Goal: Task Accomplishment & Management: Complete application form

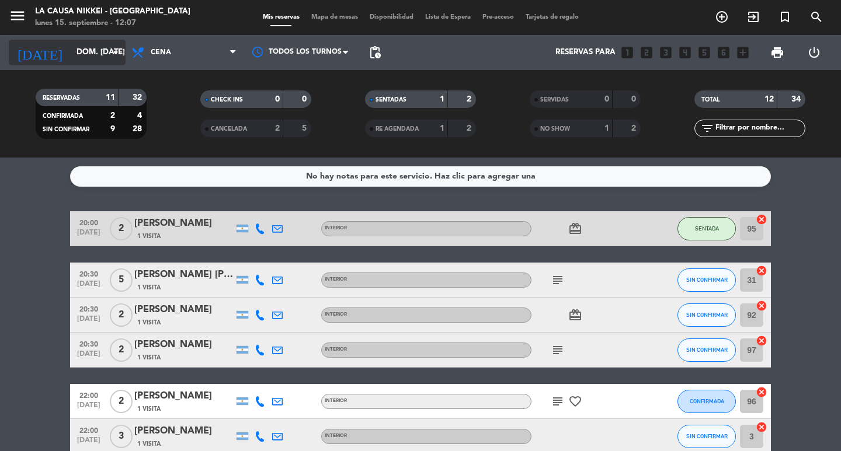
click at [117, 52] on icon "arrow_drop_down" at bounding box center [116, 53] width 14 height 14
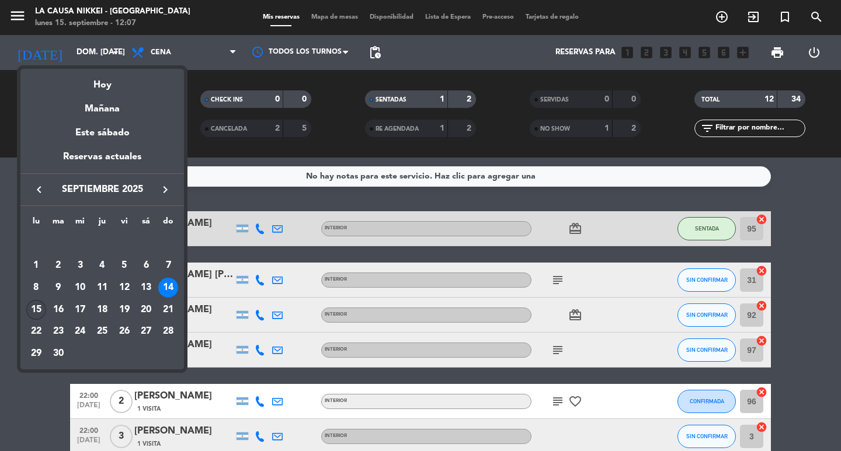
click at [36, 309] on div "15" at bounding box center [36, 310] width 20 height 20
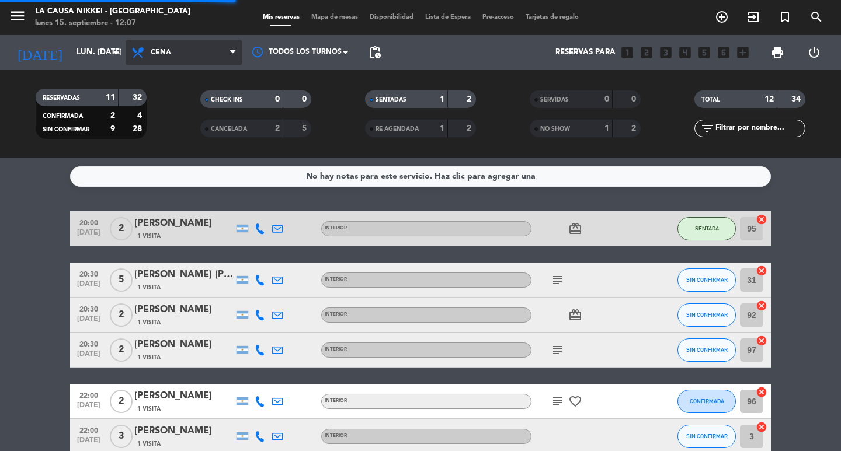
click at [227, 54] on span "Cena" at bounding box center [184, 53] width 117 height 26
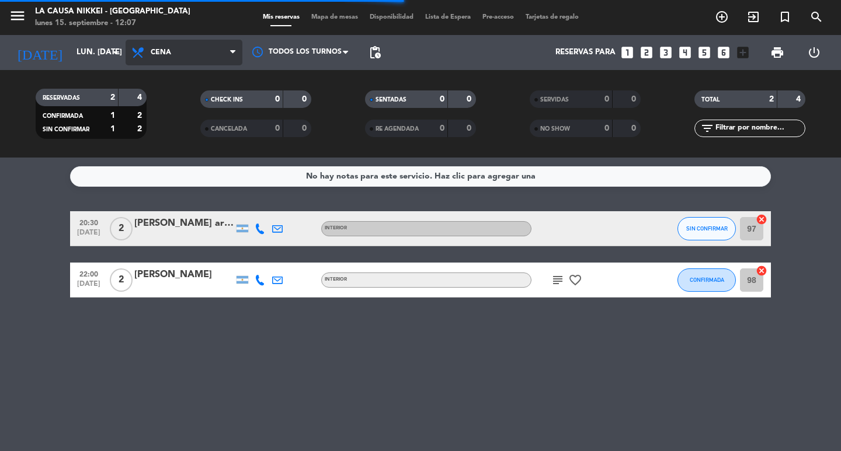
click at [216, 47] on span "Cena" at bounding box center [184, 53] width 117 height 26
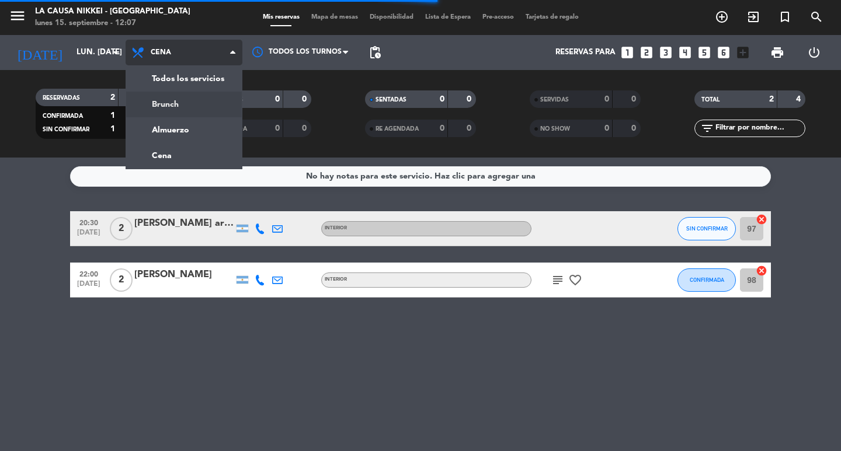
click at [201, 101] on div "menu La Causa Nikkei - [GEOGRAPHIC_DATA] lunes 15. septiembre - 12:07 Mis reser…" at bounding box center [420, 79] width 841 height 158
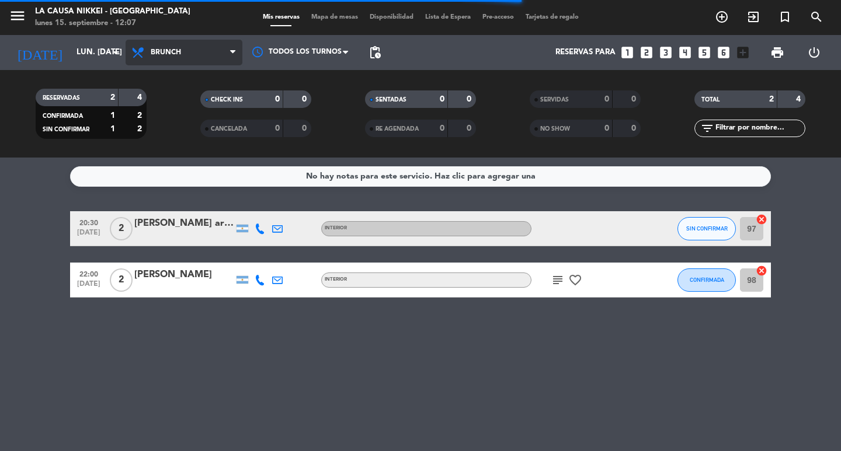
click at [226, 58] on span "Brunch" at bounding box center [184, 53] width 117 height 26
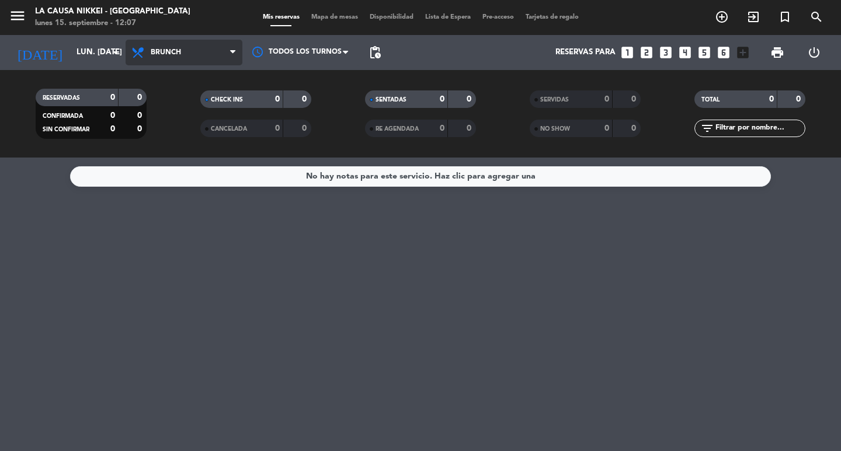
click at [223, 43] on span "Brunch" at bounding box center [184, 53] width 117 height 26
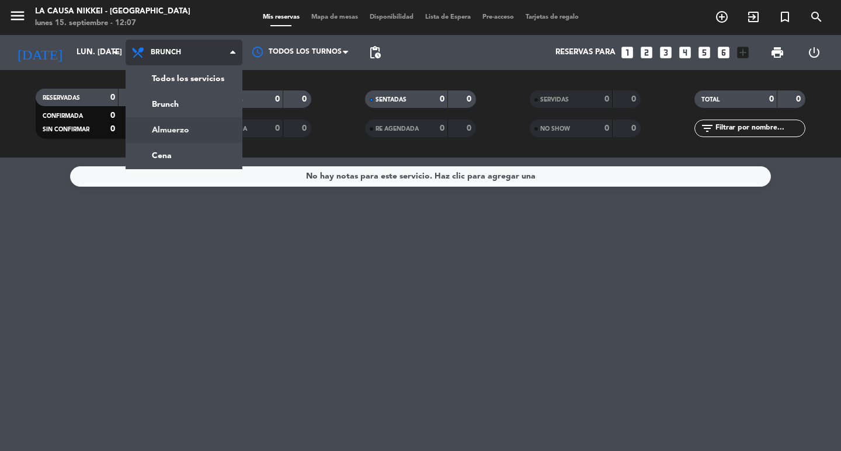
click at [195, 123] on div "menu La Causa Nikkei - [GEOGRAPHIC_DATA] lunes 15. septiembre - 12:07 Mis reser…" at bounding box center [420, 79] width 841 height 158
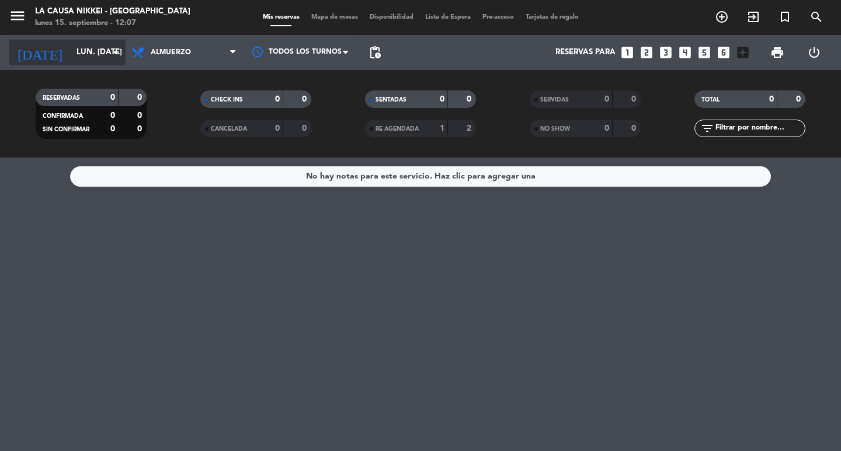
click at [112, 54] on icon "arrow_drop_down" at bounding box center [116, 53] width 14 height 14
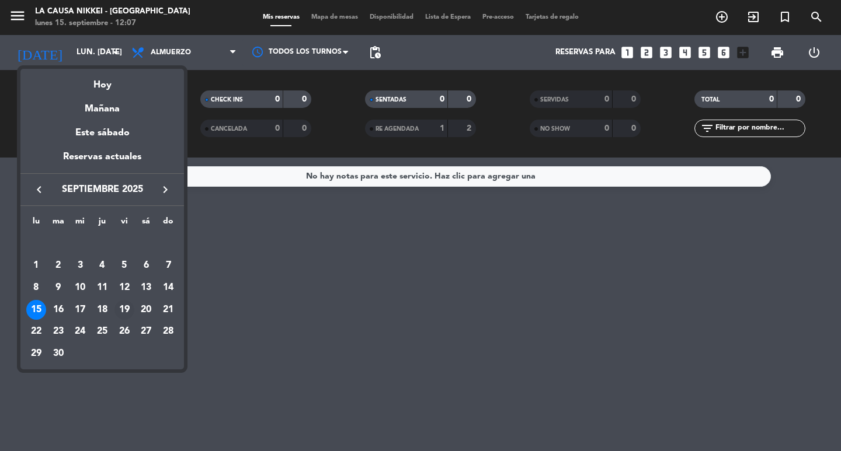
click at [120, 312] on div "19" at bounding box center [124, 310] width 20 height 20
type input "vie. [DATE]"
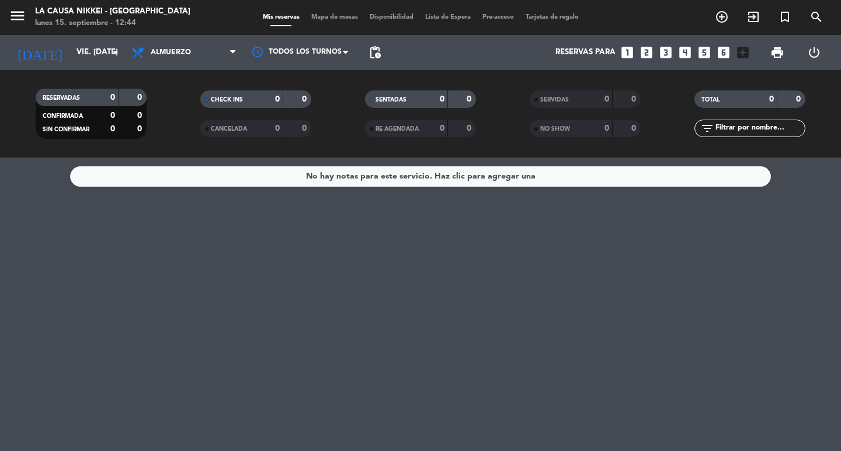
click at [662, 47] on icon "looks_3" at bounding box center [665, 52] width 15 height 15
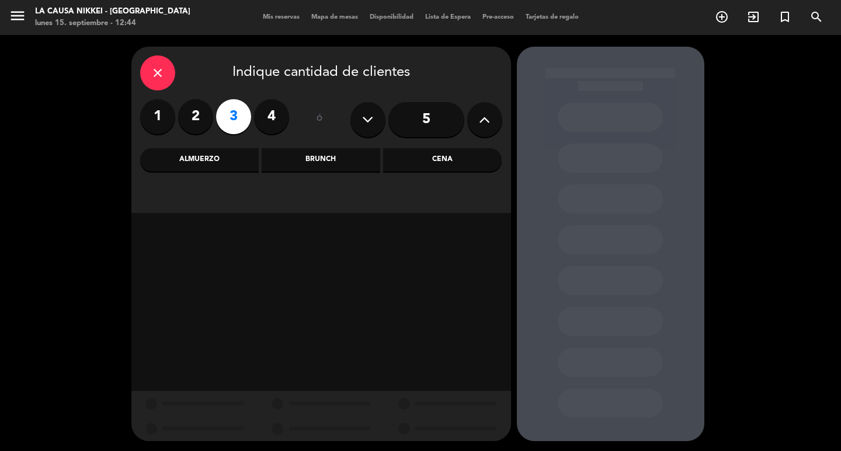
click at [415, 157] on div "Cena" at bounding box center [442, 159] width 119 height 23
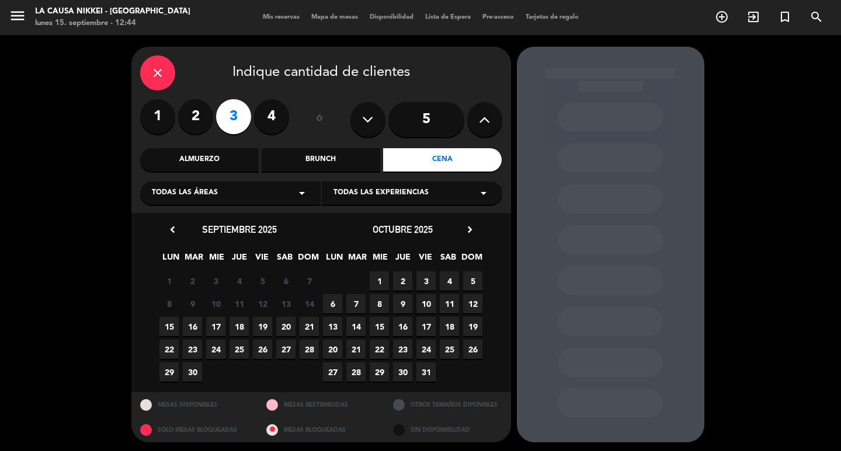
click at [266, 323] on span "19" at bounding box center [262, 326] width 19 height 19
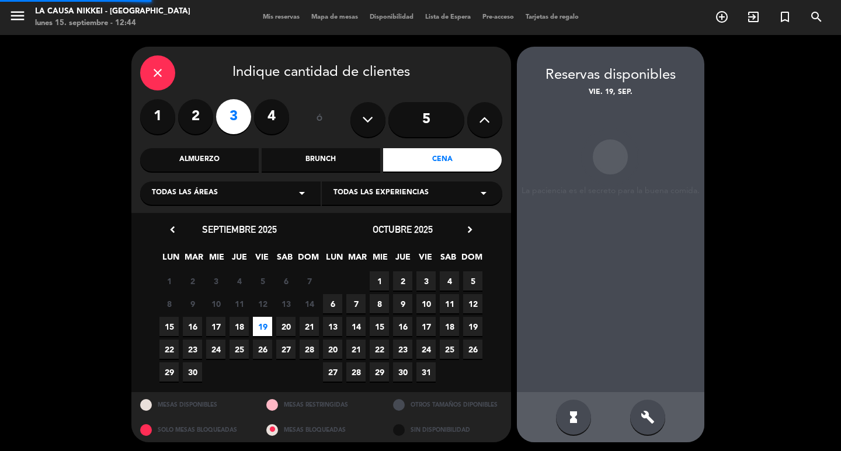
scroll to position [2, 0]
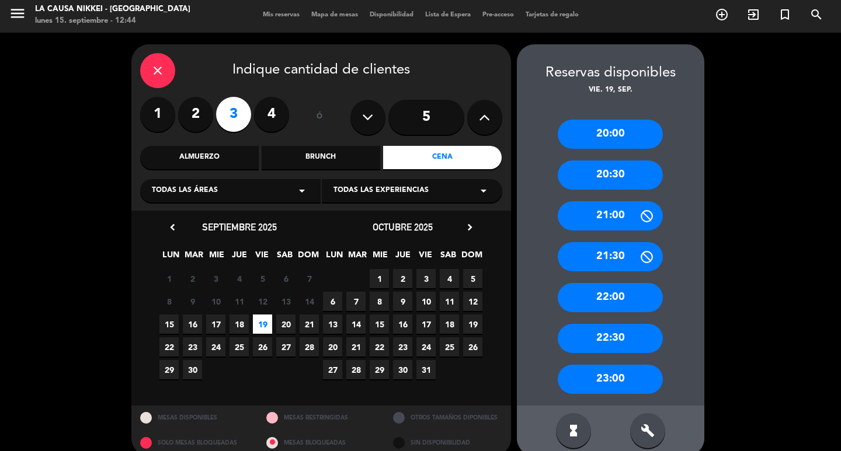
click at [617, 168] on div "20:30" at bounding box center [610, 175] width 105 height 29
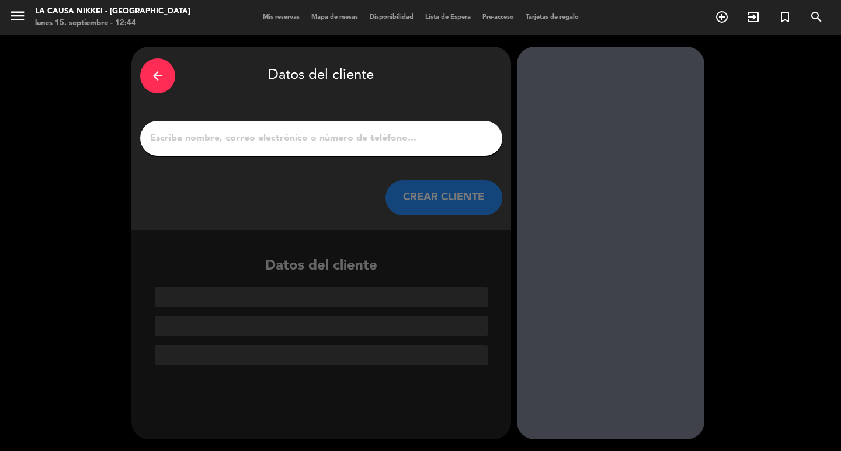
scroll to position [0, 0]
click at [244, 141] on input "1" at bounding box center [321, 138] width 345 height 16
paste input "[PERSON_NAME]"
type input "[PERSON_NAME]"
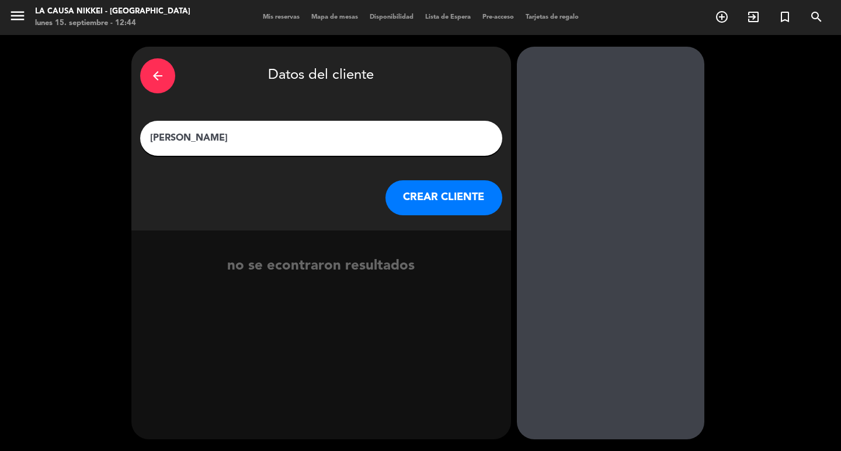
click at [435, 192] on button "CREAR CLIENTE" at bounding box center [443, 197] width 117 height 35
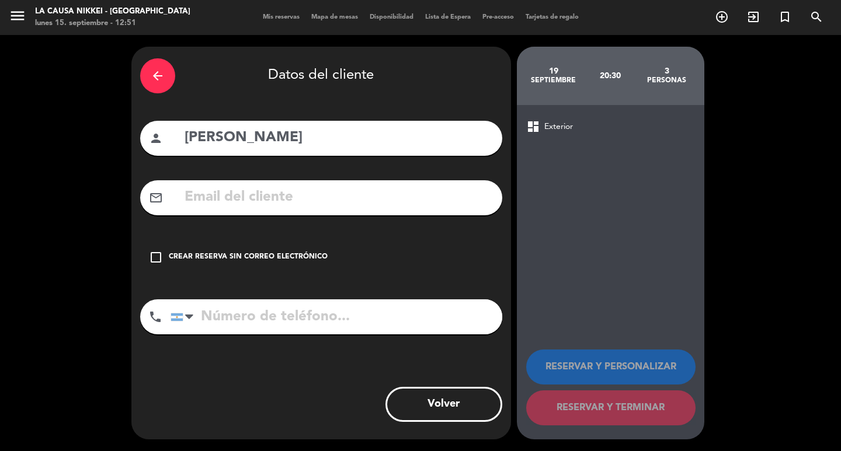
click at [228, 315] on input "tel" at bounding box center [337, 317] width 332 height 35
paste input "3874626709"
type input "3874626709"
click at [161, 254] on icon "check_box_outline_blank" at bounding box center [156, 258] width 14 height 14
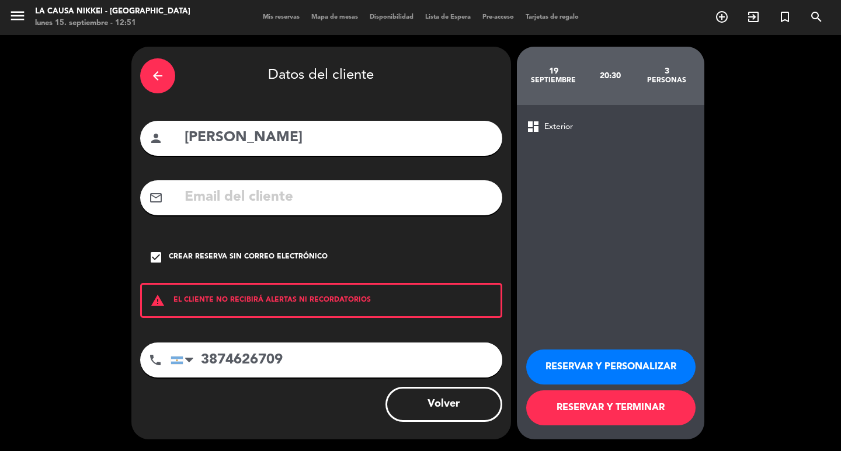
click at [622, 367] on button "RESERVAR Y PERSONALIZAR" at bounding box center [610, 367] width 169 height 35
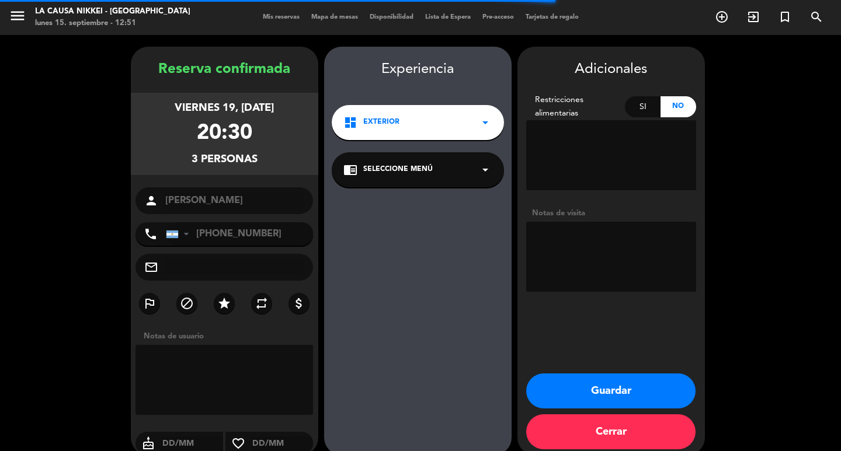
scroll to position [16, 0]
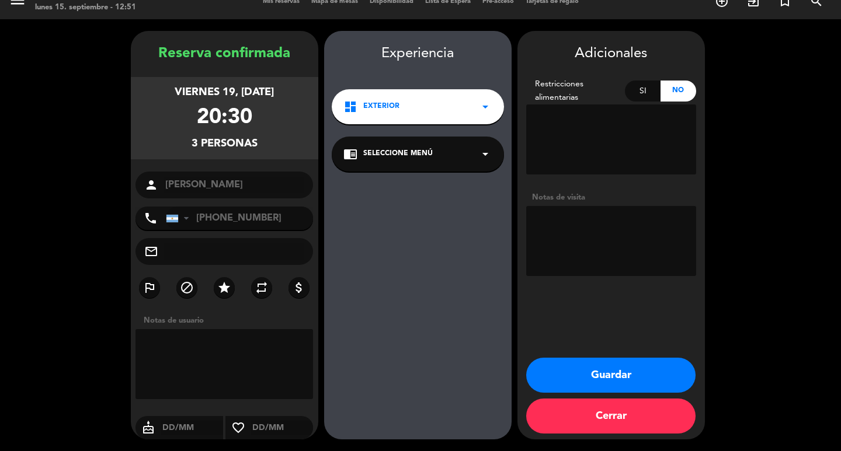
click at [581, 240] on textarea at bounding box center [611, 241] width 170 height 70
type textarea "BB SABORES DEL MUNDO"
click at [623, 376] on button "Guardar" at bounding box center [610, 375] width 169 height 35
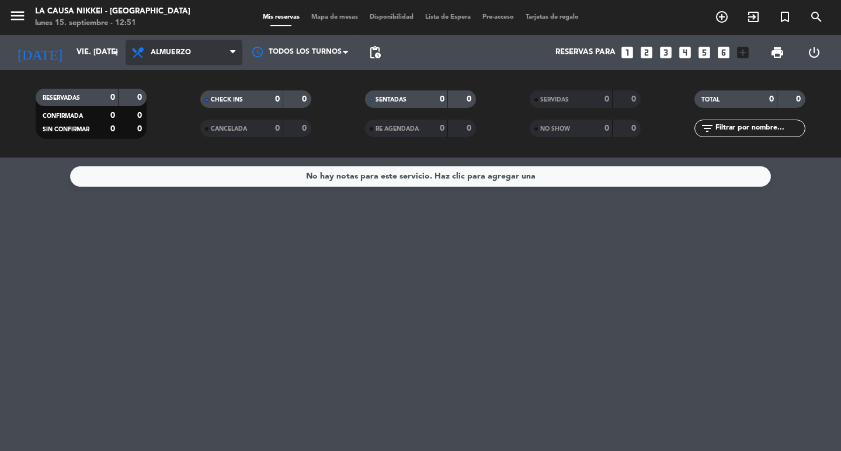
click at [215, 50] on span "Almuerzo" at bounding box center [184, 53] width 117 height 26
click at [196, 147] on div "menu La Causa Nikkei - [GEOGRAPHIC_DATA] lunes 15. septiembre - 12:51 Mis reser…" at bounding box center [420, 79] width 841 height 158
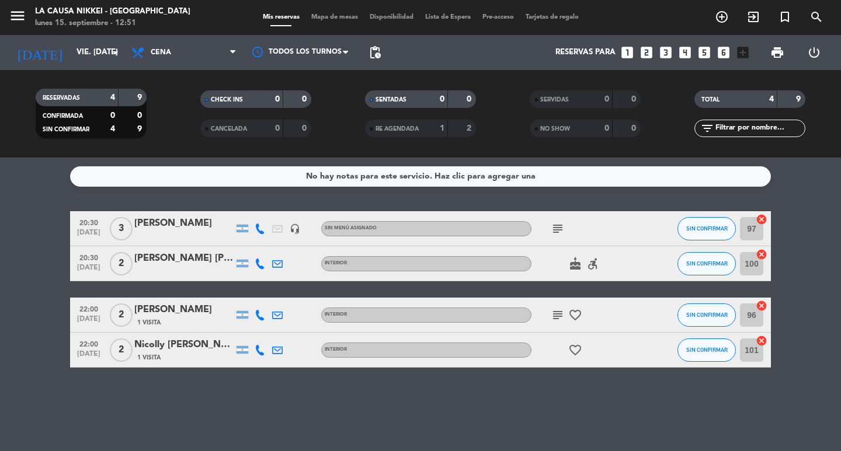
click at [561, 233] on icon "subject" at bounding box center [558, 229] width 14 height 14
click at [300, 230] on icon "headset_mic" at bounding box center [295, 229] width 11 height 11
